Goal: Transaction & Acquisition: Purchase product/service

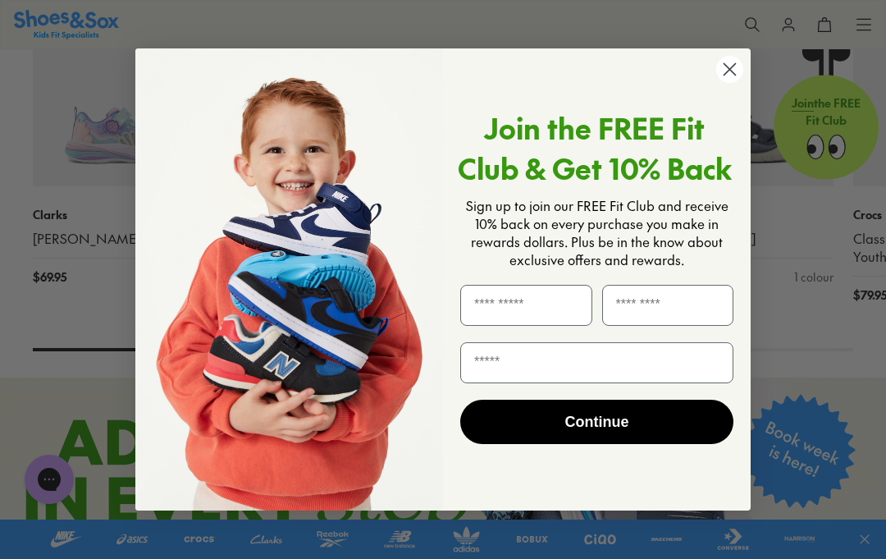
scroll to position [503, 0]
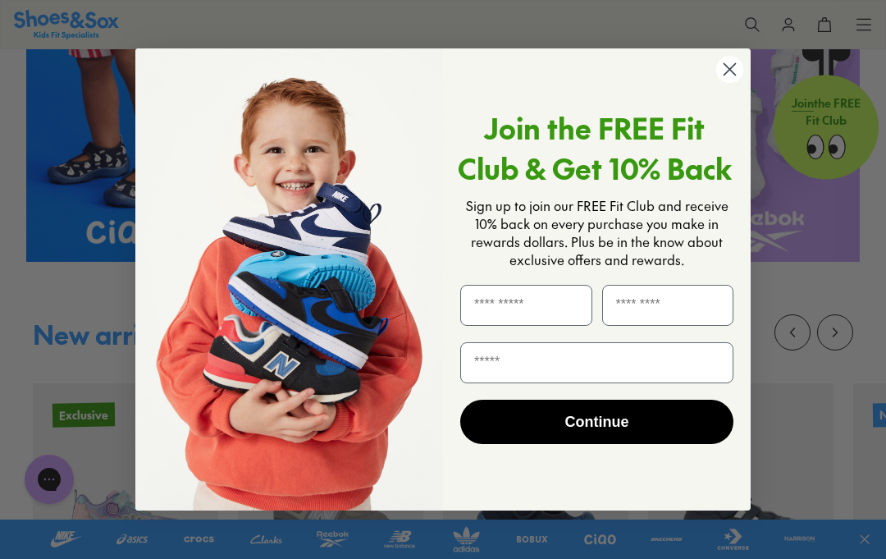
click at [738, 75] on circle "Close dialog" at bounding box center [729, 69] width 27 height 27
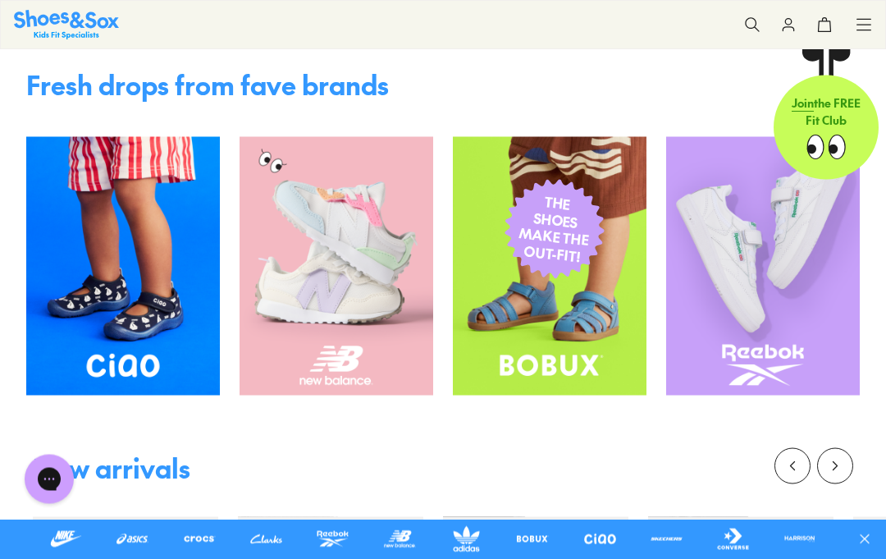
scroll to position [365, 0]
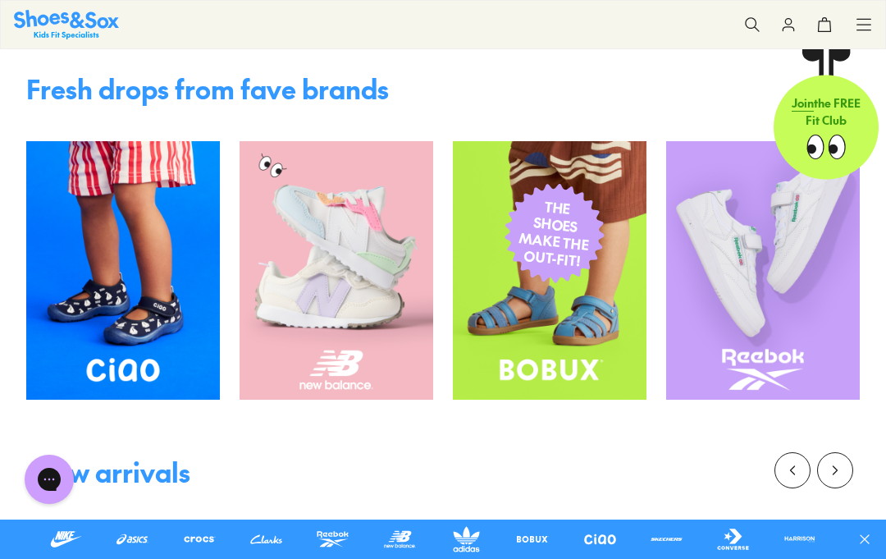
click at [618, 351] on img at bounding box center [550, 270] width 194 height 258
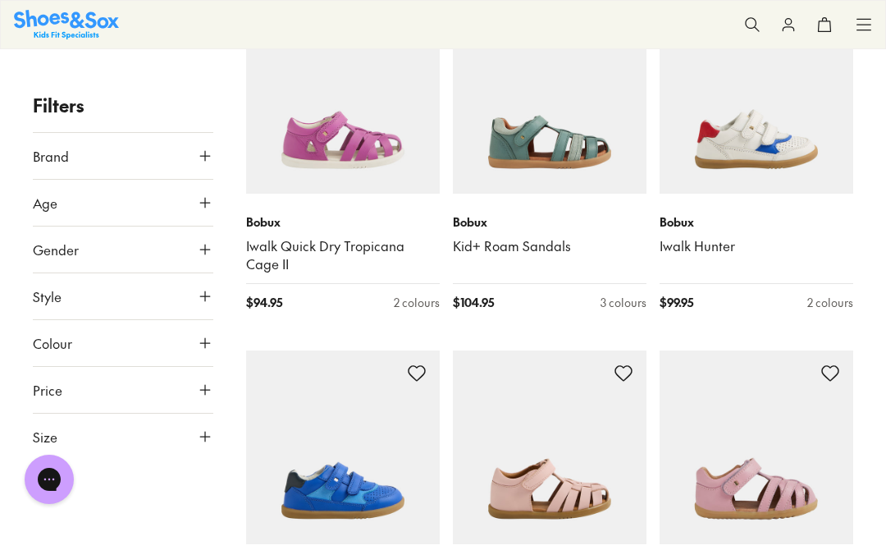
scroll to position [1612, 0]
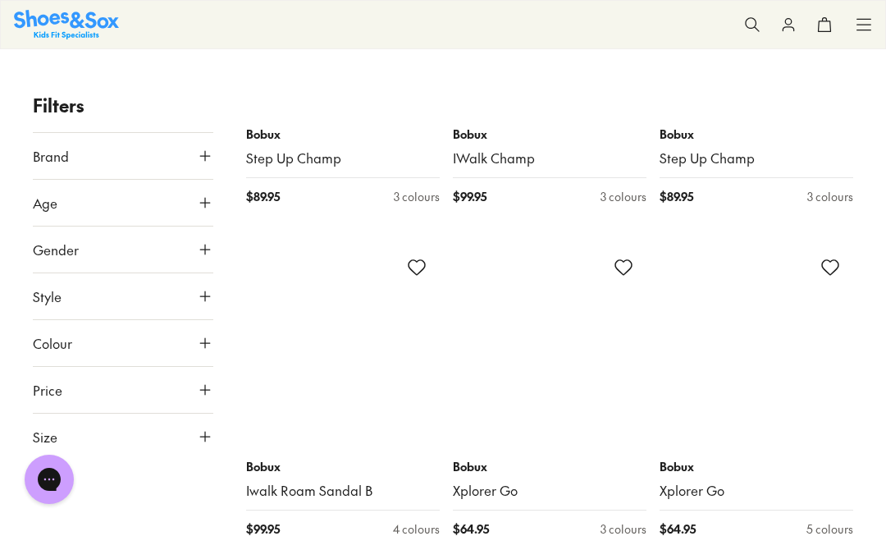
scroll to position [6433, 0]
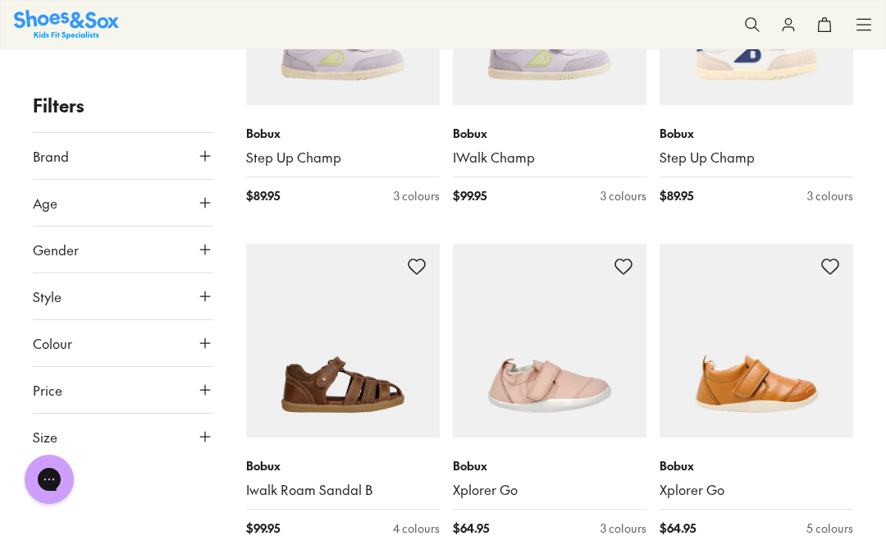
click at [198, 254] on icon at bounding box center [205, 249] width 16 height 16
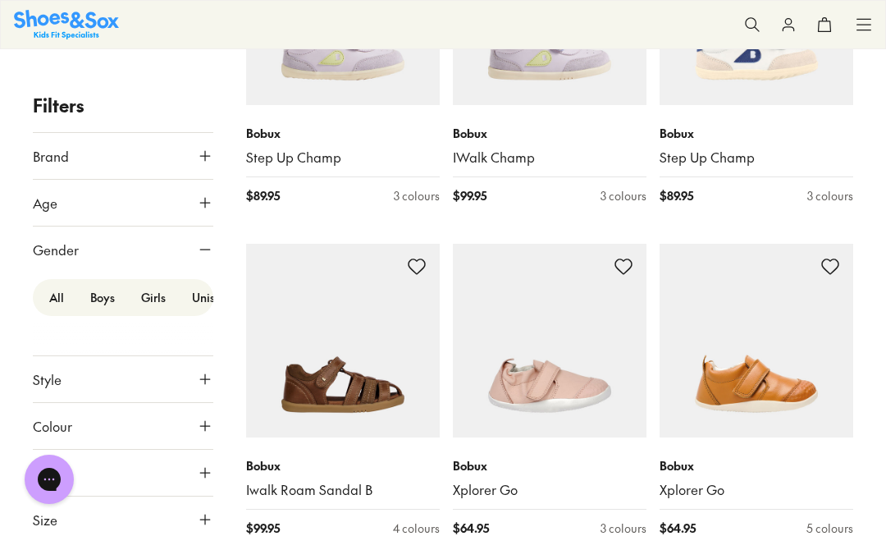
click at [197, 247] on icon at bounding box center [205, 249] width 16 height 16
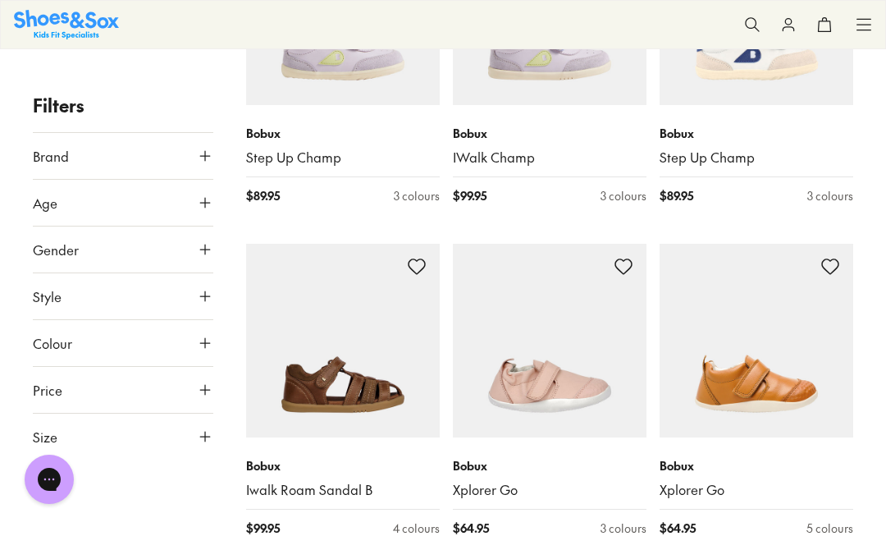
click at [211, 261] on button "Gender" at bounding box center [123, 249] width 180 height 46
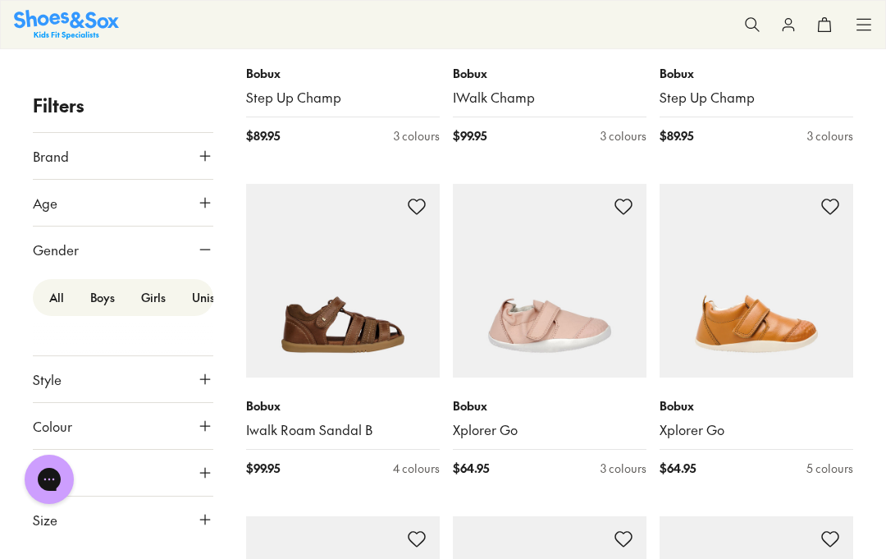
scroll to position [6491, 0]
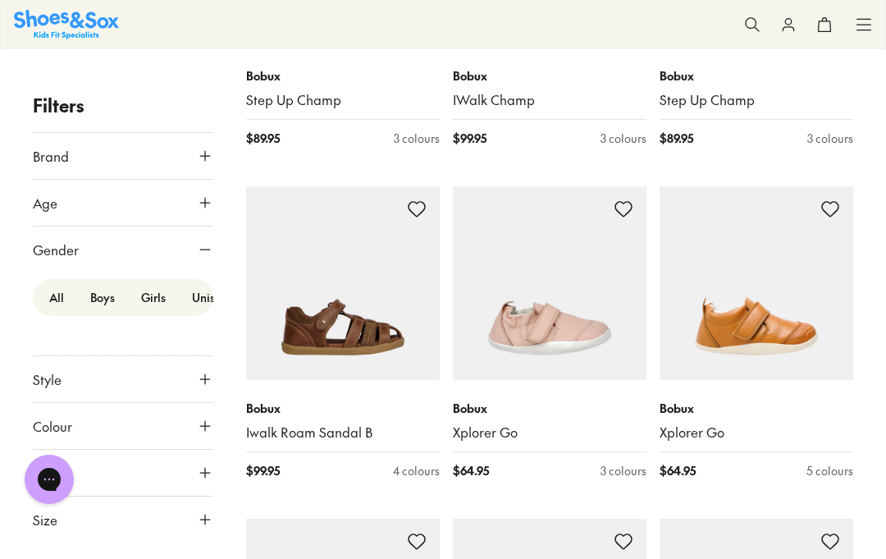
click at [212, 522] on icon at bounding box center [205, 519] width 16 height 16
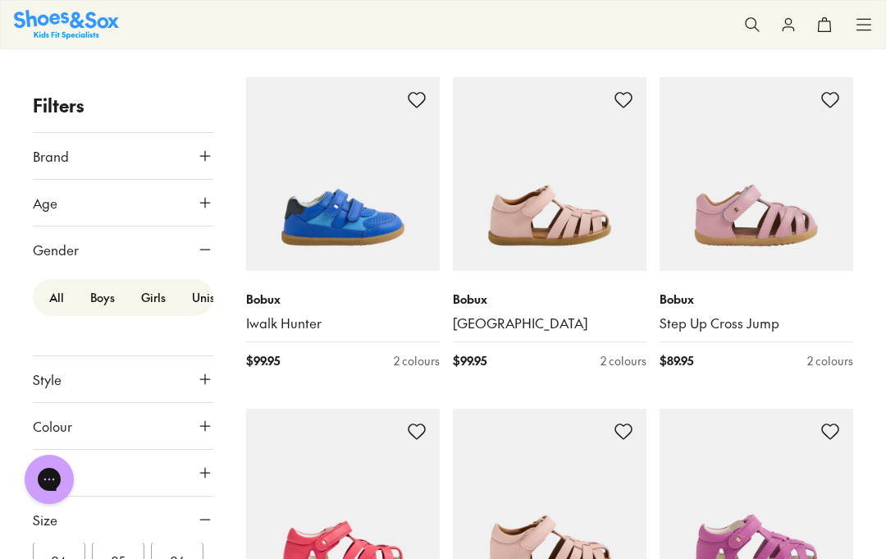
scroll to position [1916, 0]
click at [609, 235] on img at bounding box center [550, 173] width 194 height 194
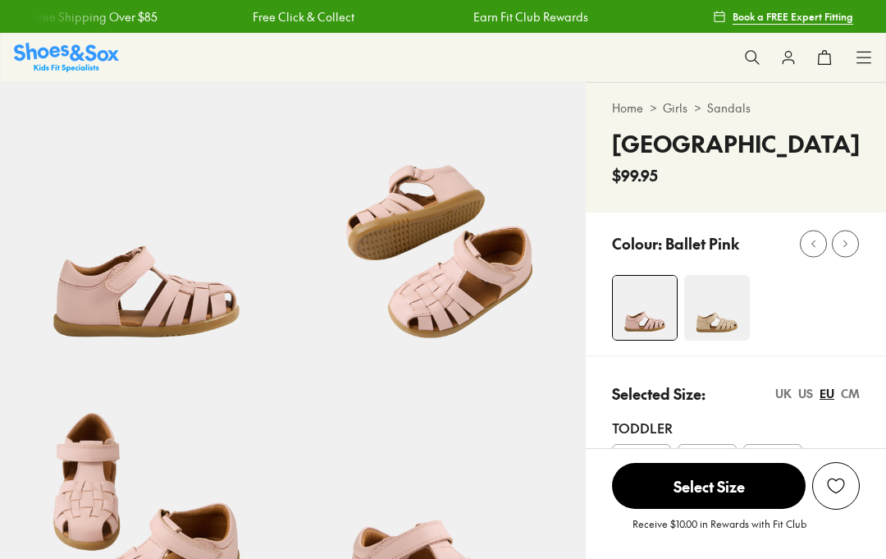
select select "*"
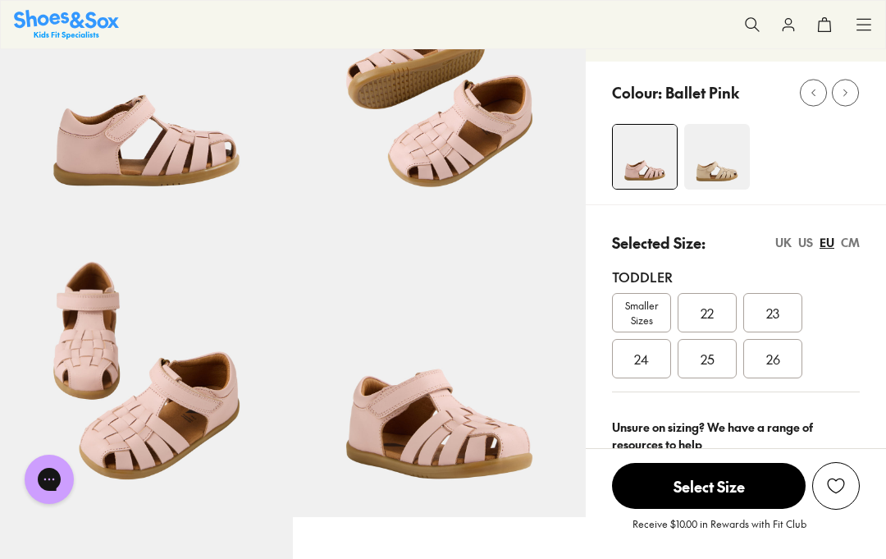
click at [807, 249] on div "US" at bounding box center [805, 242] width 15 height 17
click at [782, 250] on div "UK" at bounding box center [783, 242] width 16 height 17
click at [660, 317] on span "Smaller Sizes" at bounding box center [641, 313] width 57 height 30
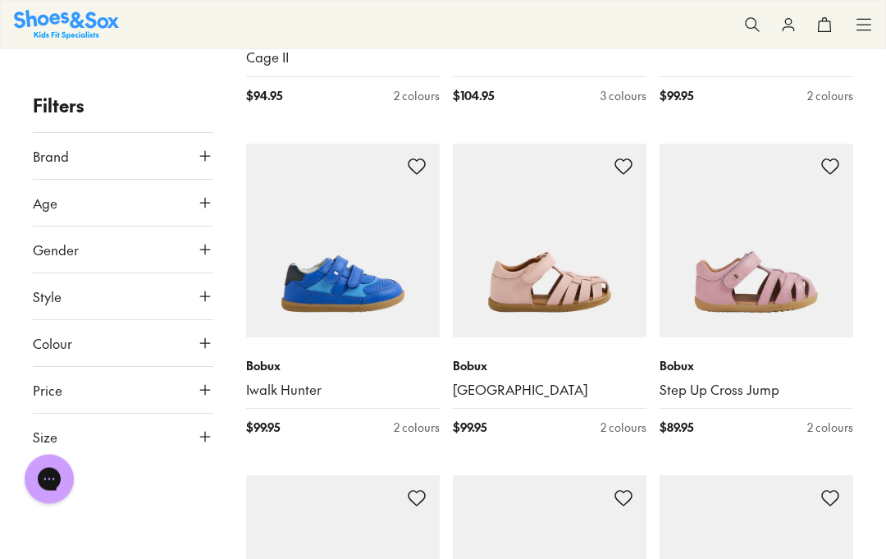
scroll to position [1879, 0]
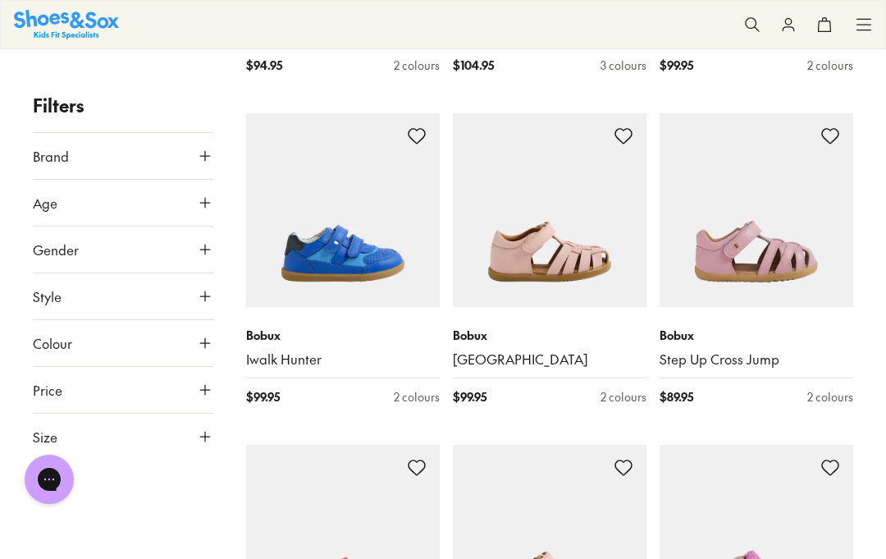
click at [472, 350] on link "[GEOGRAPHIC_DATA]" at bounding box center [550, 359] width 194 height 18
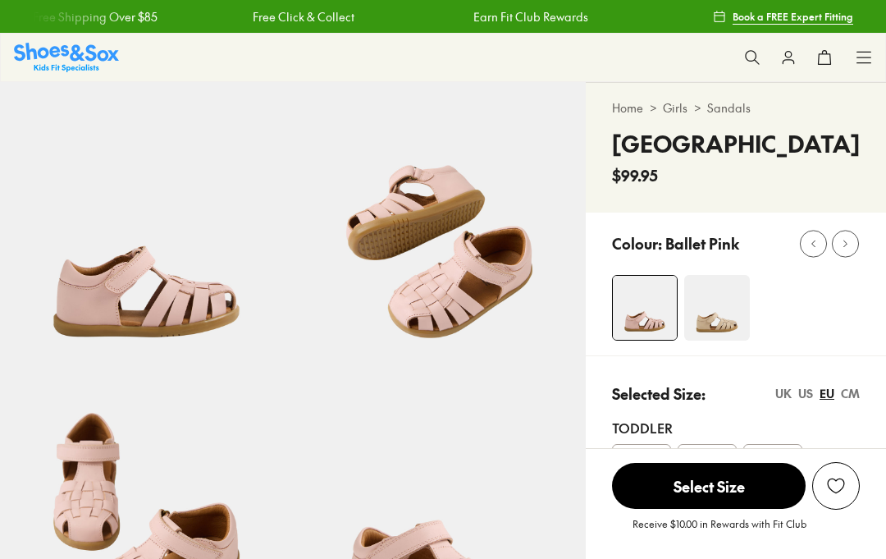
select select "*"
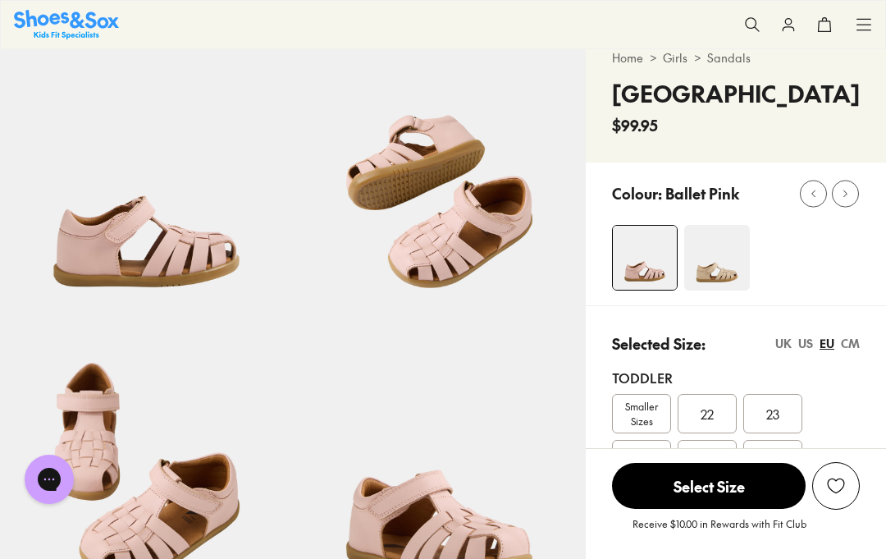
click at [809, 346] on div "US" at bounding box center [805, 343] width 15 height 17
click at [775, 345] on div "UK" at bounding box center [783, 343] width 16 height 17
click at [787, 348] on div "UK" at bounding box center [783, 343] width 16 height 17
click at [654, 412] on span "Smaller Sizes" at bounding box center [641, 414] width 57 height 30
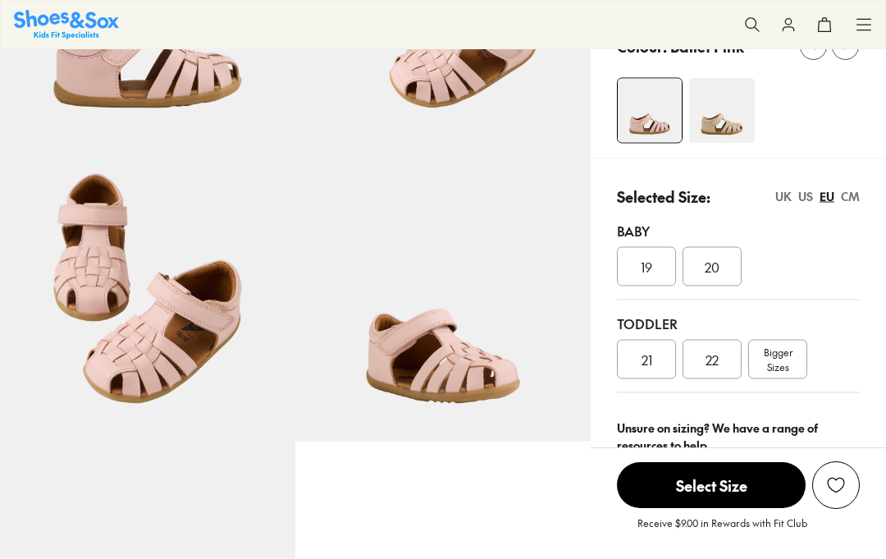
select select "*"
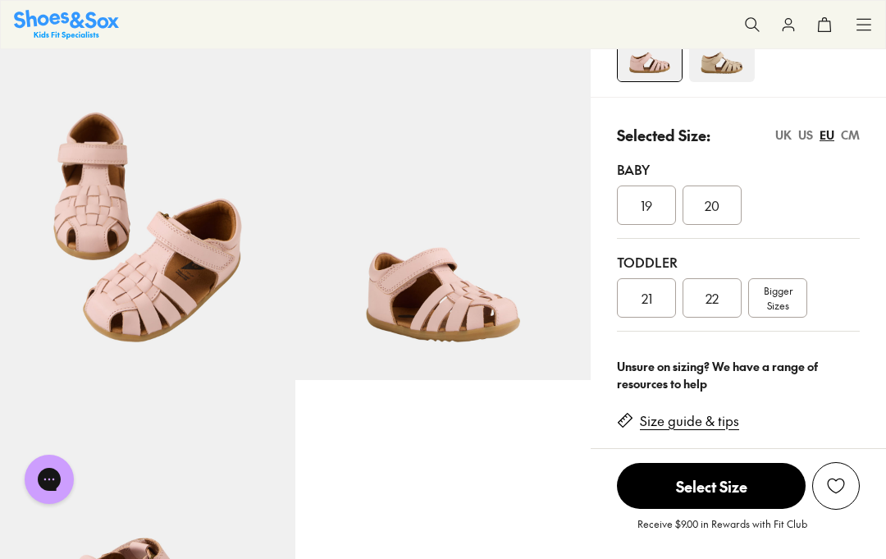
click at [782, 139] on div "UK" at bounding box center [783, 134] width 16 height 17
click at [651, 288] on span "04.5" at bounding box center [646, 298] width 27 height 20
